Goal: Task Accomplishment & Management: Manage account settings

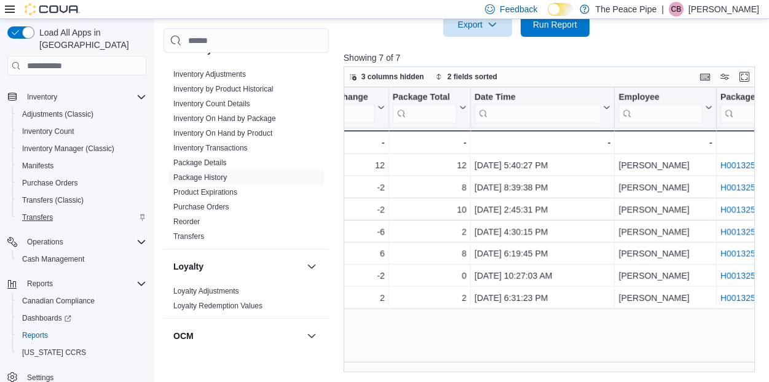
scroll to position [231, 0]
click at [36, 213] on span "Transfers" at bounding box center [37, 218] width 31 height 10
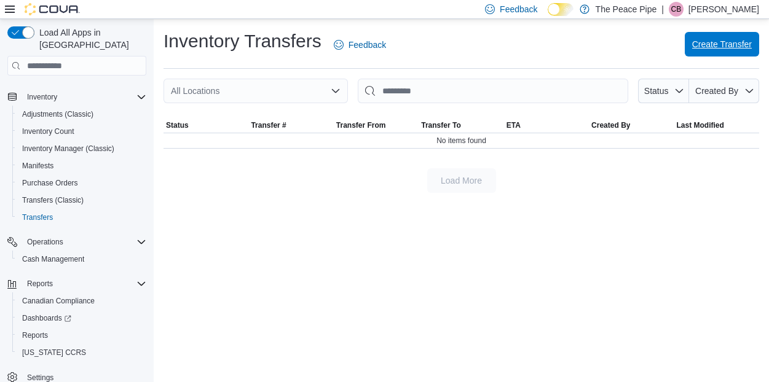
click at [727, 45] on span "Create Transfer" at bounding box center [722, 44] width 60 height 12
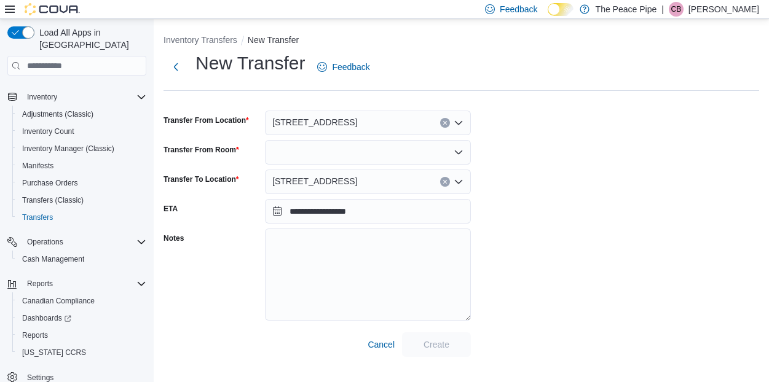
click at [394, 160] on div at bounding box center [368, 152] width 206 height 25
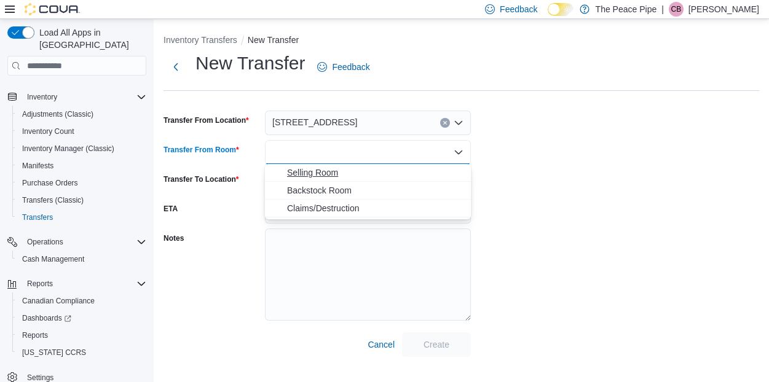
click at [374, 177] on span "Selling Room" at bounding box center [375, 172] width 176 height 12
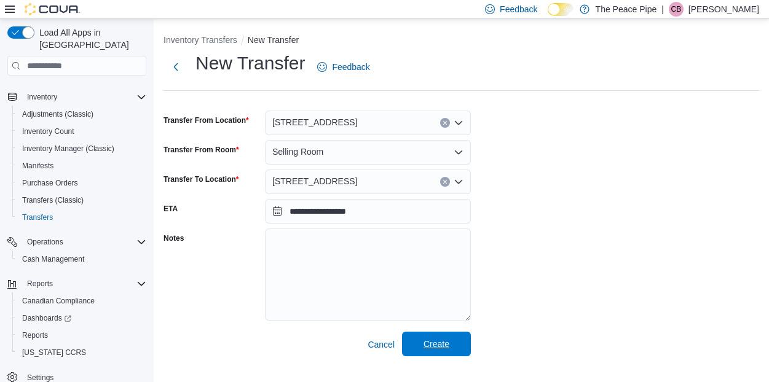
click at [421, 343] on span "Create" at bounding box center [436, 344] width 54 height 25
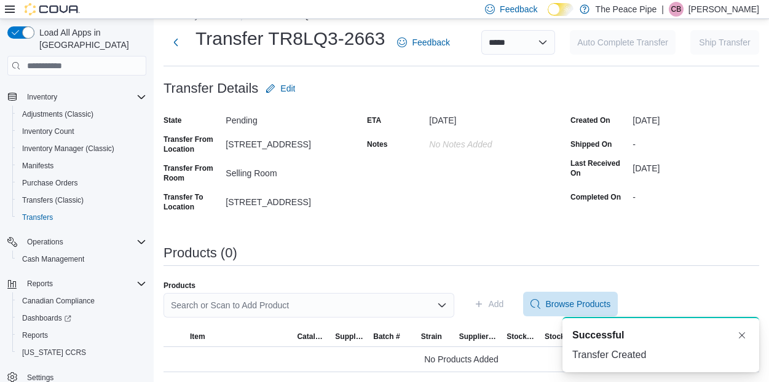
scroll to position [24, 0]
click at [284, 309] on div "Search or Scan to Add Product" at bounding box center [308, 306] width 291 height 25
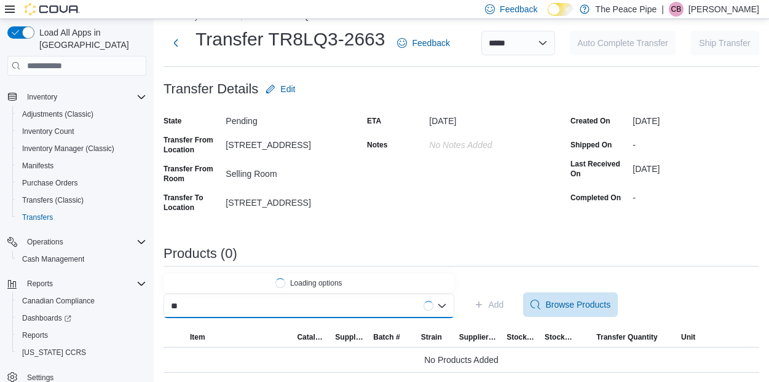
type input "*"
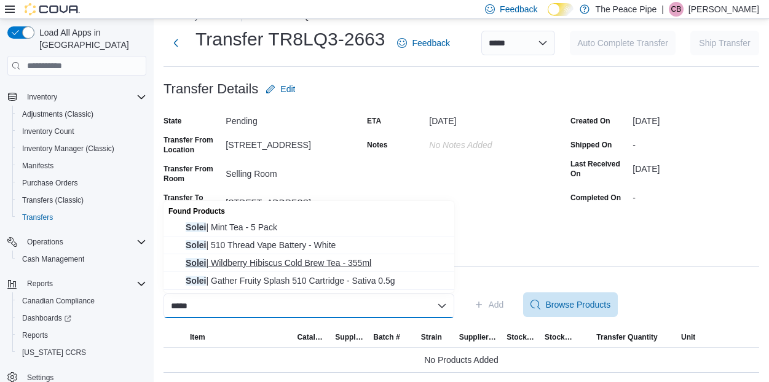
type input "*****"
click at [303, 264] on span "Solei | Wildberry Hibiscus Cold Brew Tea - 355ml" at bounding box center [316, 263] width 261 height 12
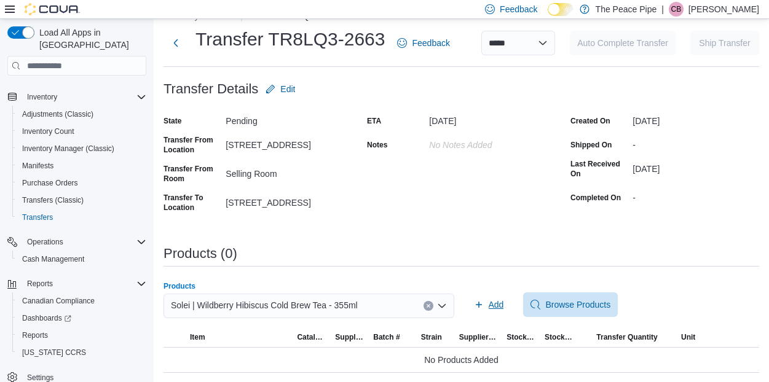
click at [495, 309] on span "Add" at bounding box center [495, 305] width 15 height 12
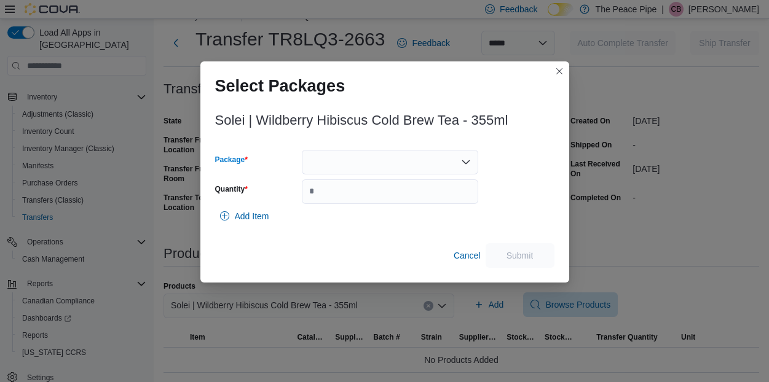
click at [432, 165] on div at bounding box center [390, 162] width 176 height 25
click at [413, 200] on span "H0013252" at bounding box center [397, 200] width 147 height 12
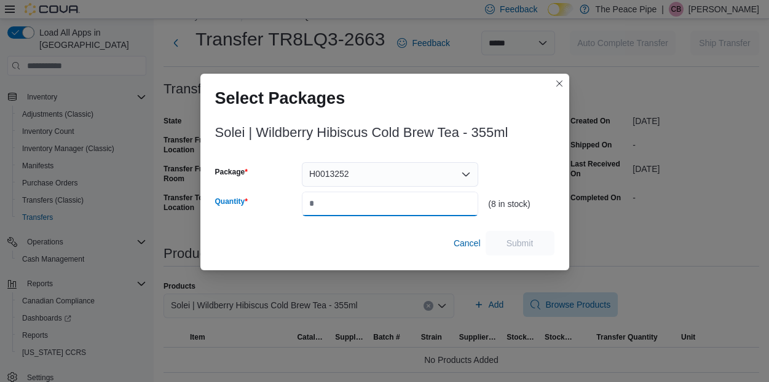
drag, startPoint x: 361, startPoint y: 201, endPoint x: 264, endPoint y: 199, distance: 97.7
click at [264, 199] on div "Quantity" at bounding box center [347, 204] width 264 height 25
type input "*"
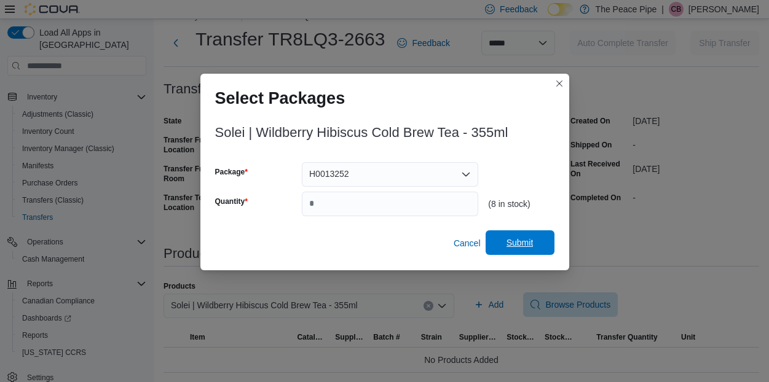
click at [523, 243] on span "Submit" at bounding box center [519, 243] width 27 height 12
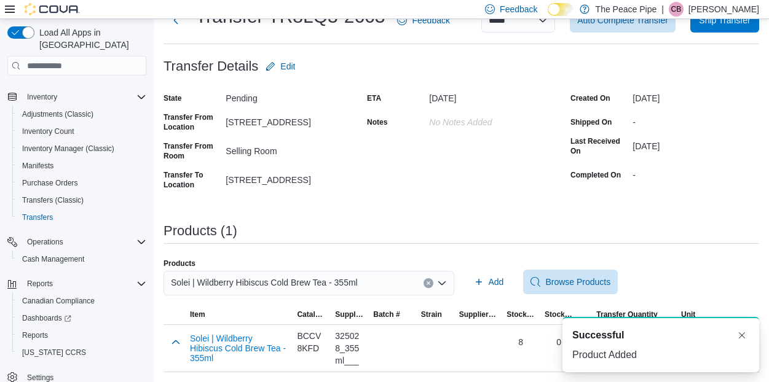
scroll to position [46, 0]
click at [741, 332] on button "Dismiss toast" at bounding box center [741, 334] width 15 height 15
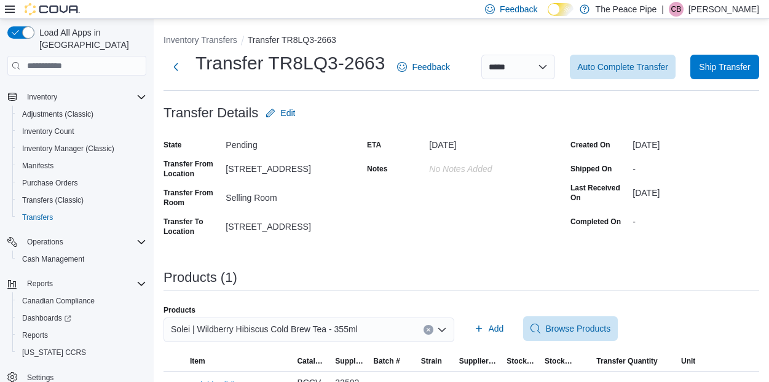
scroll to position [0, 0]
click at [638, 66] on span "Auto Complete Transfer" at bounding box center [622, 66] width 91 height 12
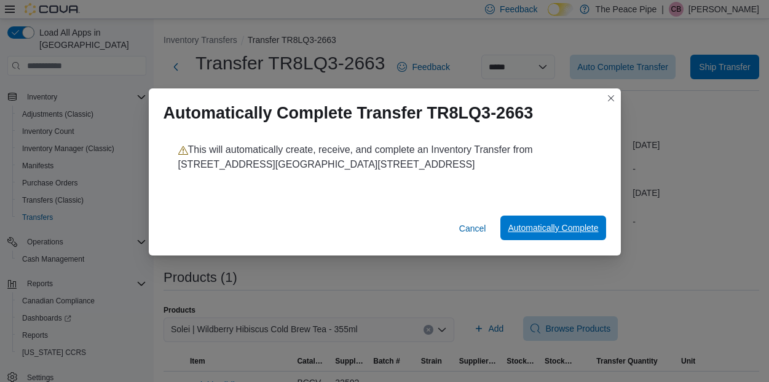
click at [558, 221] on span "Automatically Complete" at bounding box center [552, 228] width 90 height 25
